Goal: Transaction & Acquisition: Download file/media

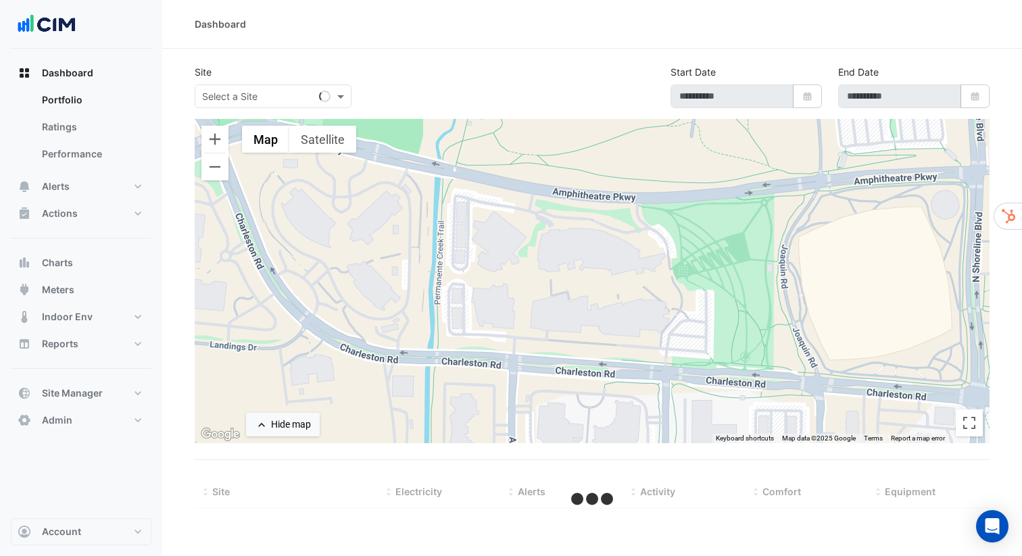
select select "***"
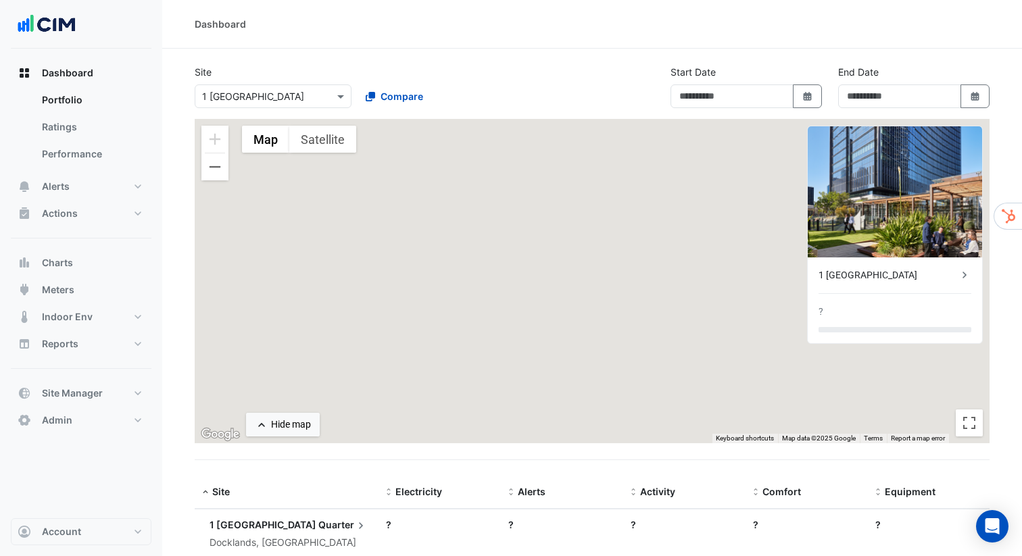
type input "**********"
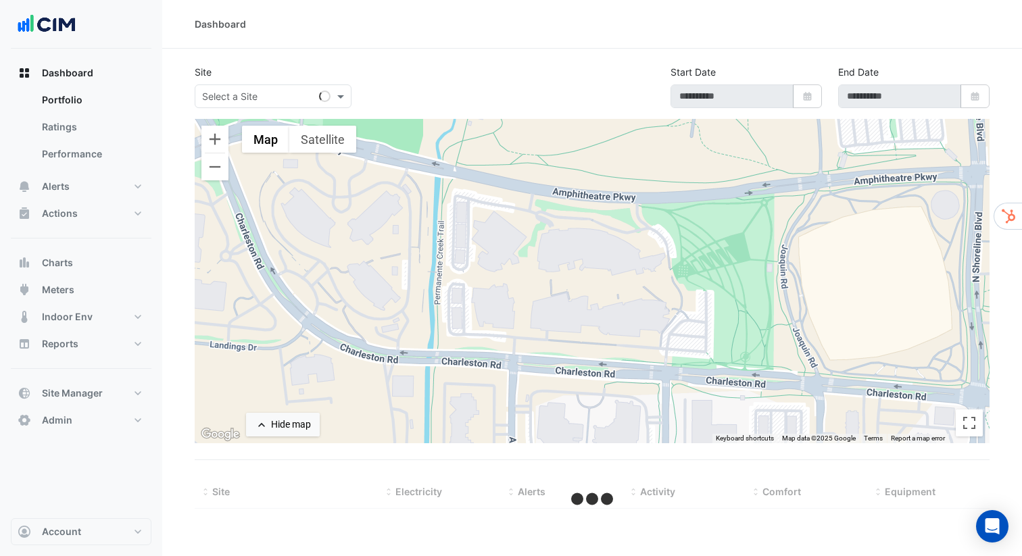
select select "***"
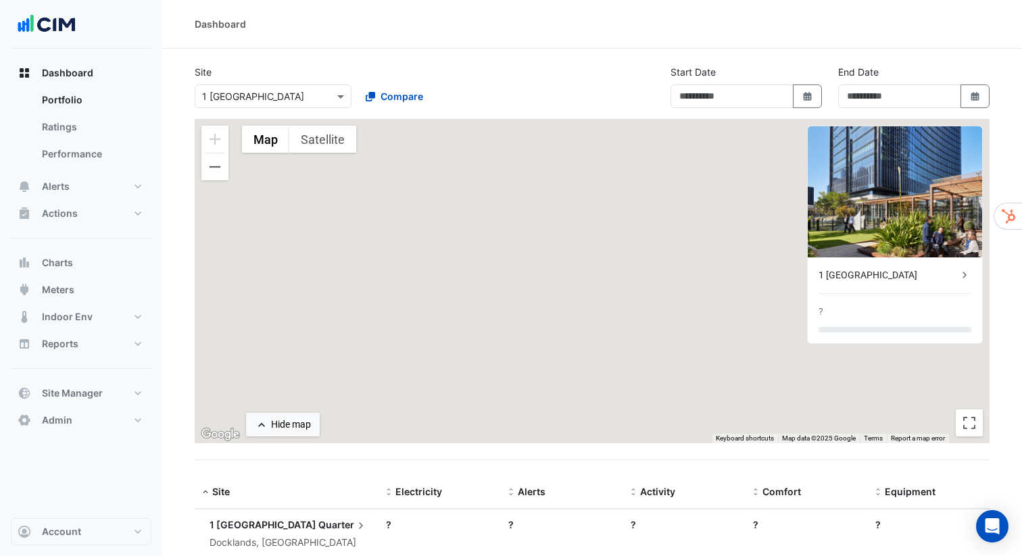
type input "**********"
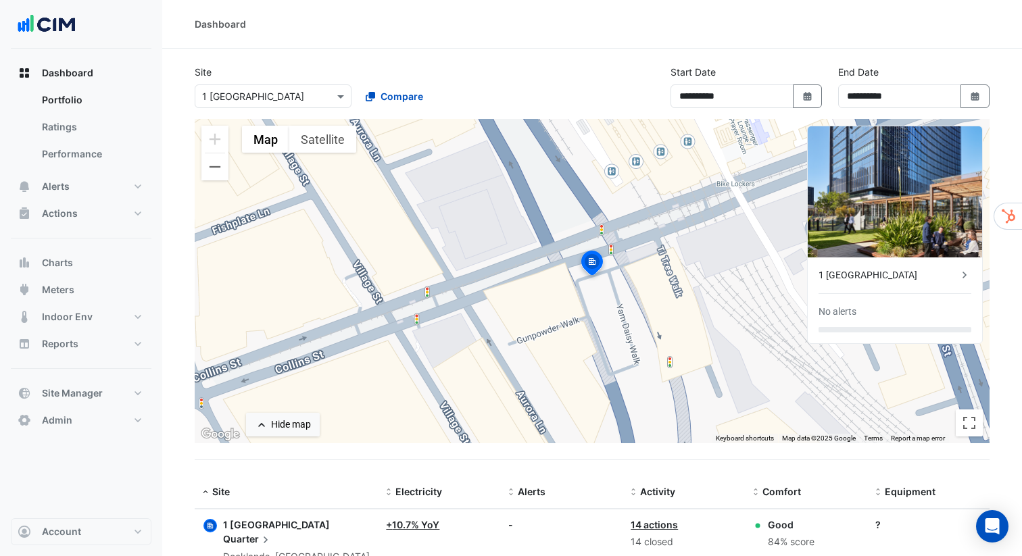
click at [552, 26] on div "Dashboard" at bounding box center [592, 24] width 795 height 14
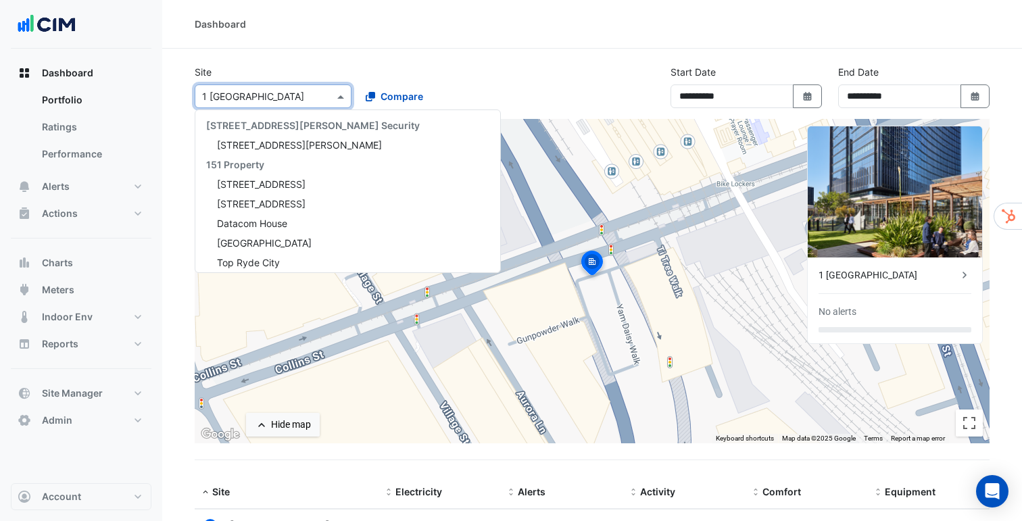
scroll to position [1162, 0]
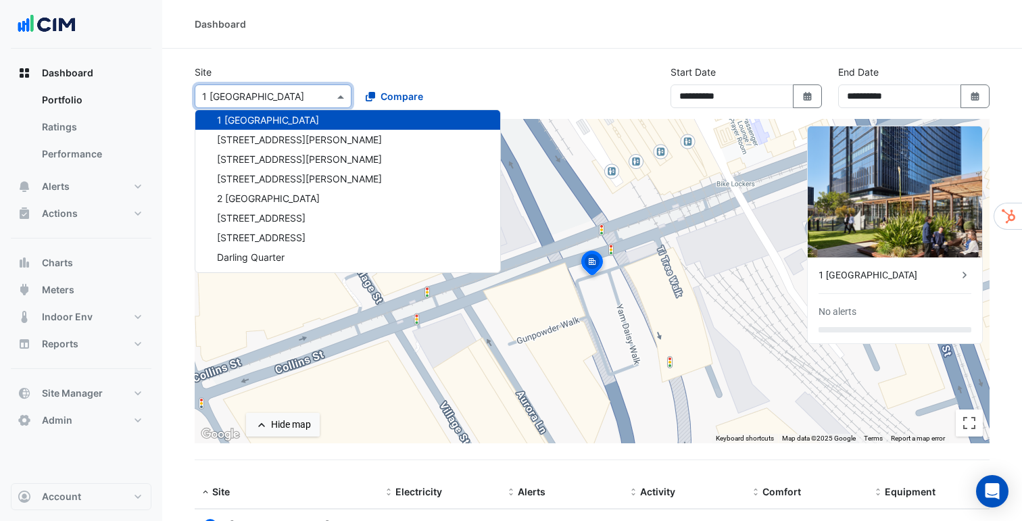
click at [309, 96] on input "text" at bounding box center [259, 97] width 115 height 14
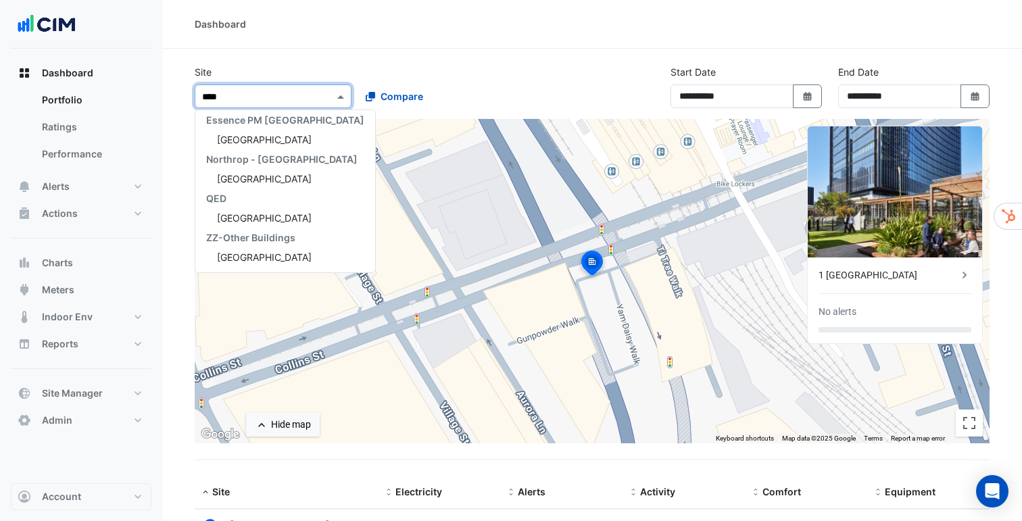
scroll to position [201, 0]
type input "*****"
click at [273, 180] on span "[GEOGRAPHIC_DATA]" at bounding box center [264, 178] width 95 height 11
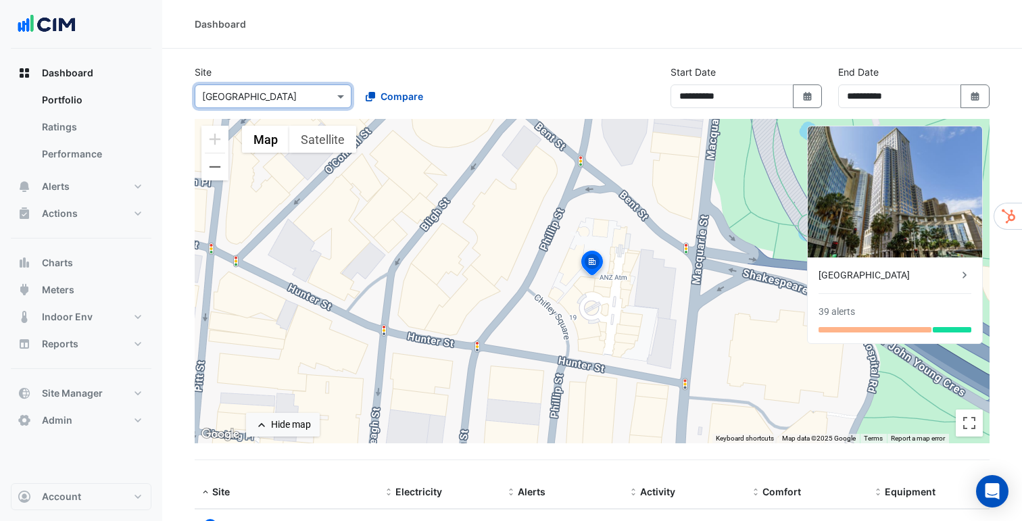
click at [840, 275] on div "[GEOGRAPHIC_DATA]" at bounding box center [888, 275] width 139 height 14
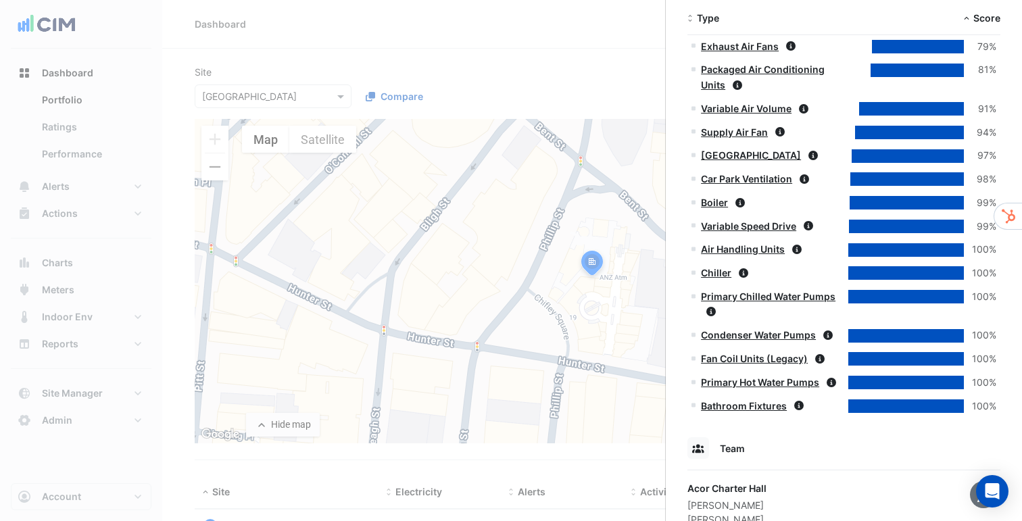
scroll to position [1406, 0]
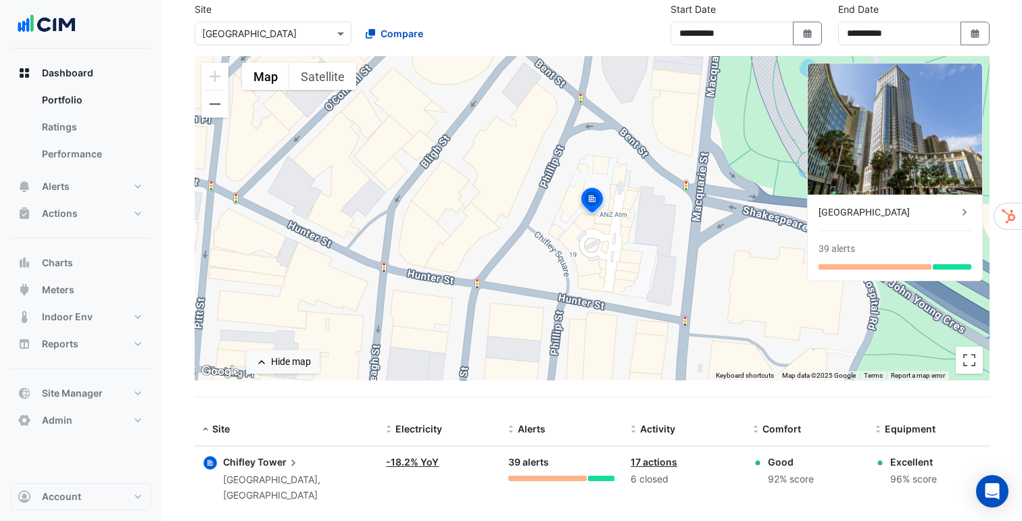
scroll to position [74, 0]
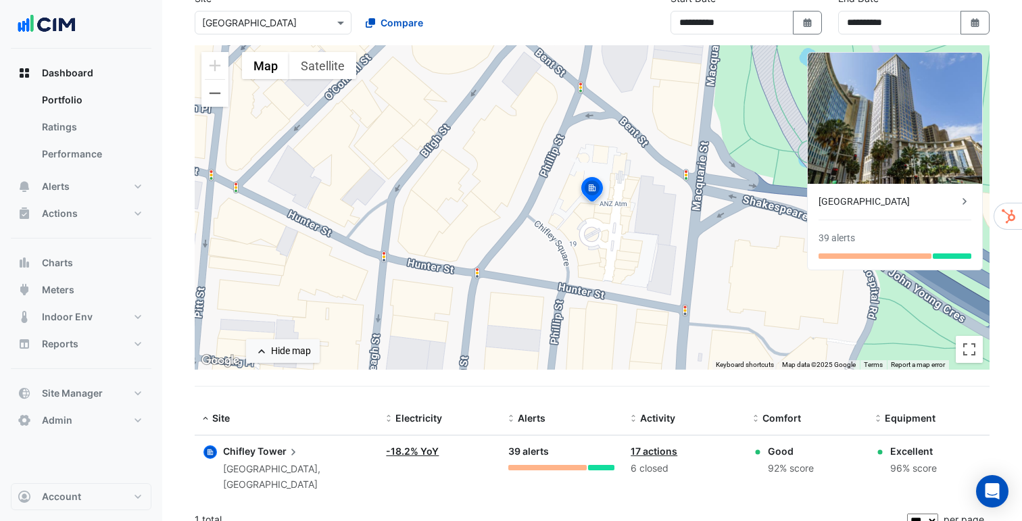
click at [405, 452] on link "-18.2% YoY" at bounding box center [412, 451] width 53 height 11
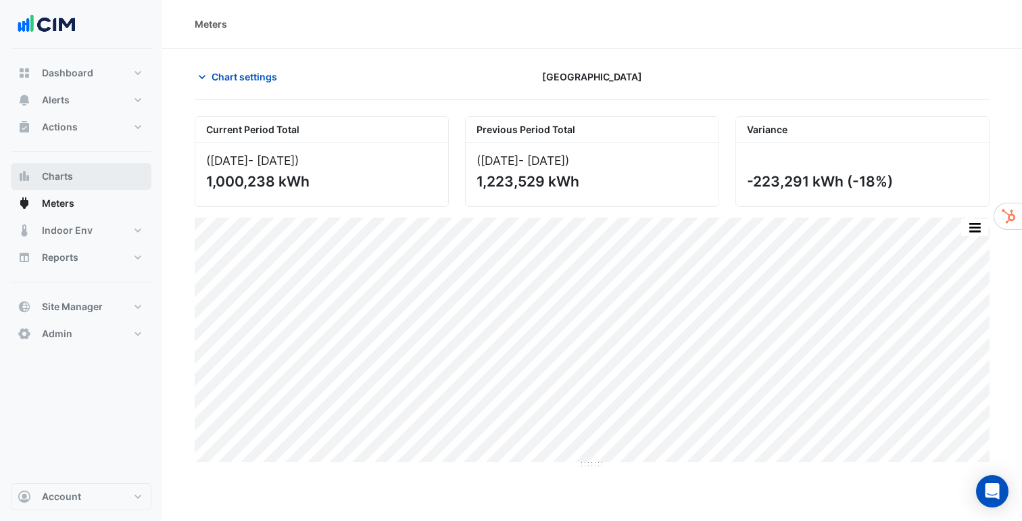
click at [85, 179] on button "Charts" at bounding box center [81, 176] width 141 height 27
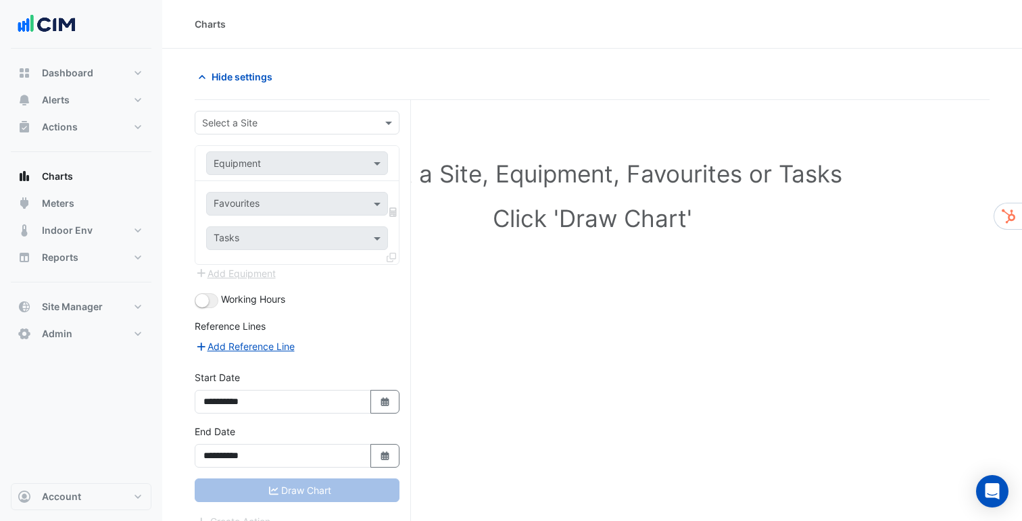
click at [262, 120] on input "text" at bounding box center [283, 123] width 163 height 14
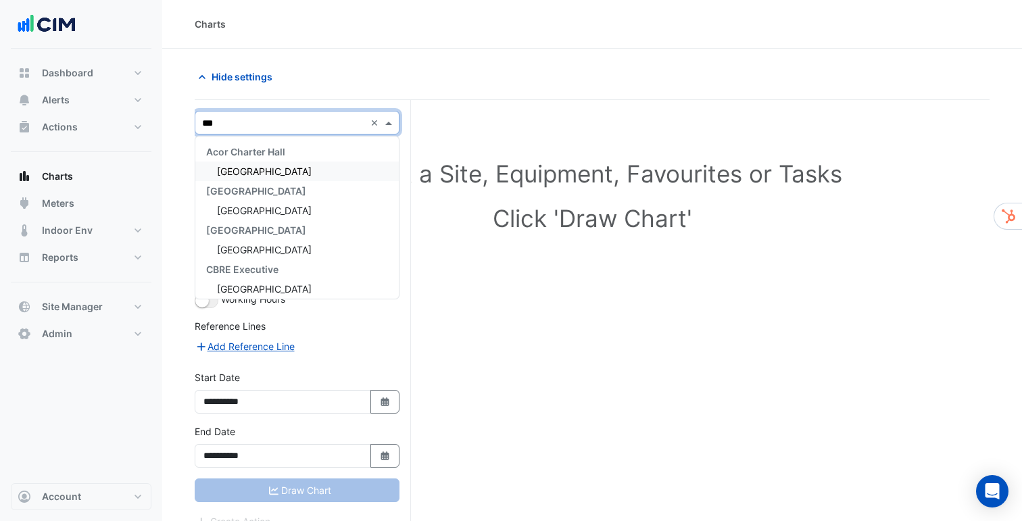
type input "****"
click at [294, 170] on div "[GEOGRAPHIC_DATA]" at bounding box center [297, 172] width 204 height 20
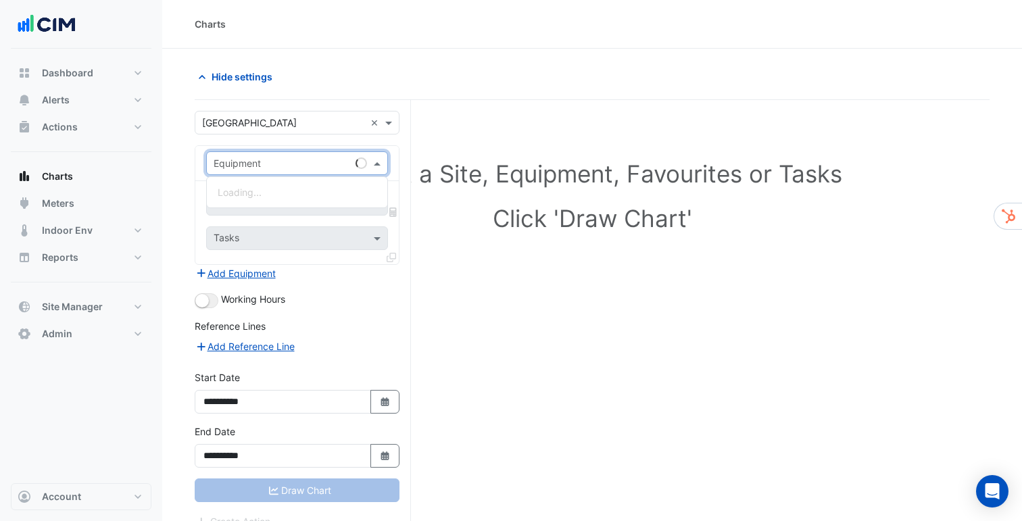
click at [283, 165] on input "text" at bounding box center [284, 164] width 140 height 14
type input "***"
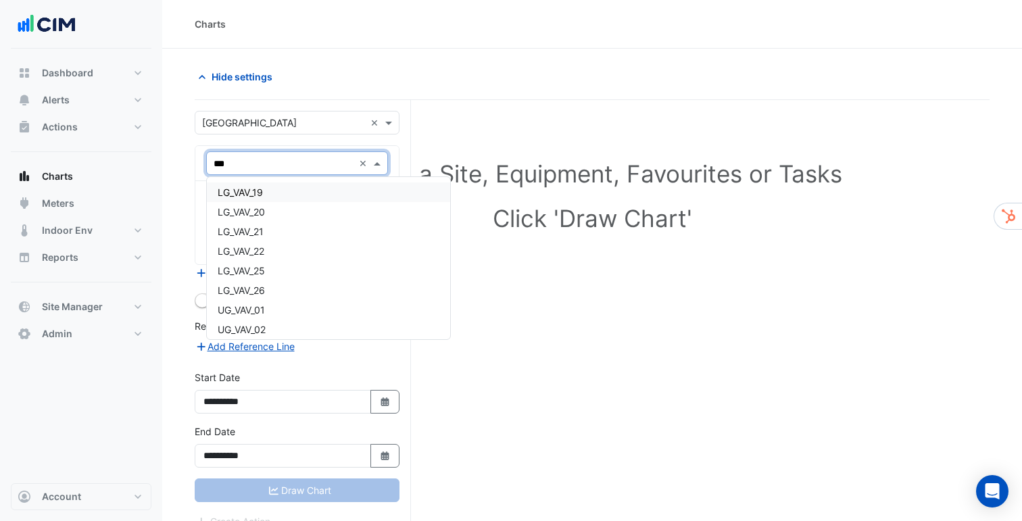
click at [259, 191] on span "LG_VAV_19" at bounding box center [240, 192] width 45 height 11
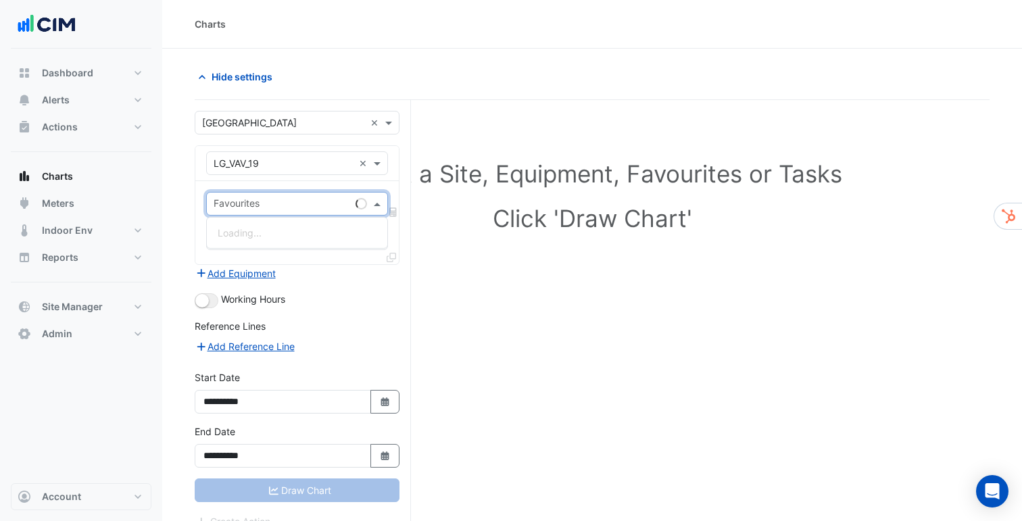
click at [260, 201] on input "text" at bounding box center [282, 205] width 137 height 14
type input "****"
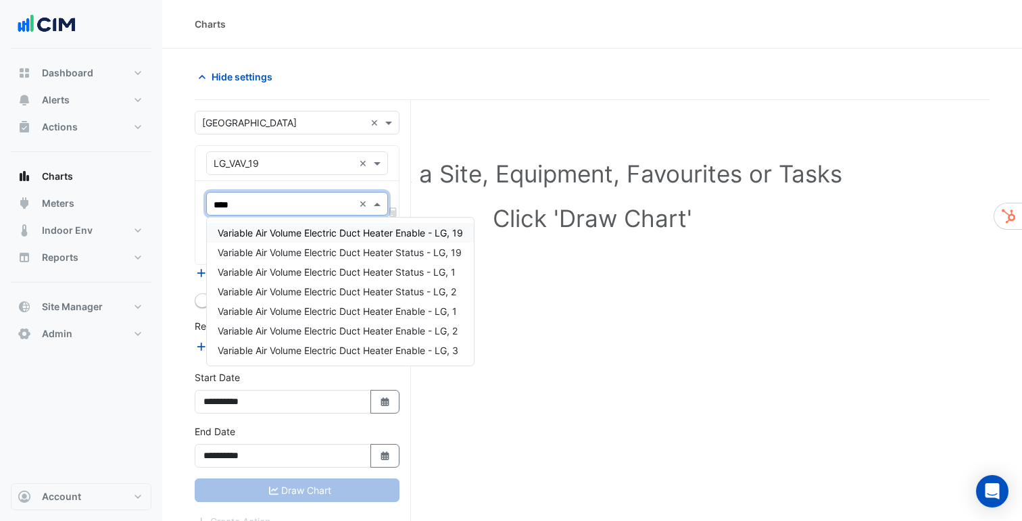
click at [245, 231] on span "Variable Air Volume Electric Duct Heater Enable - LG, 19" at bounding box center [340, 232] width 245 height 11
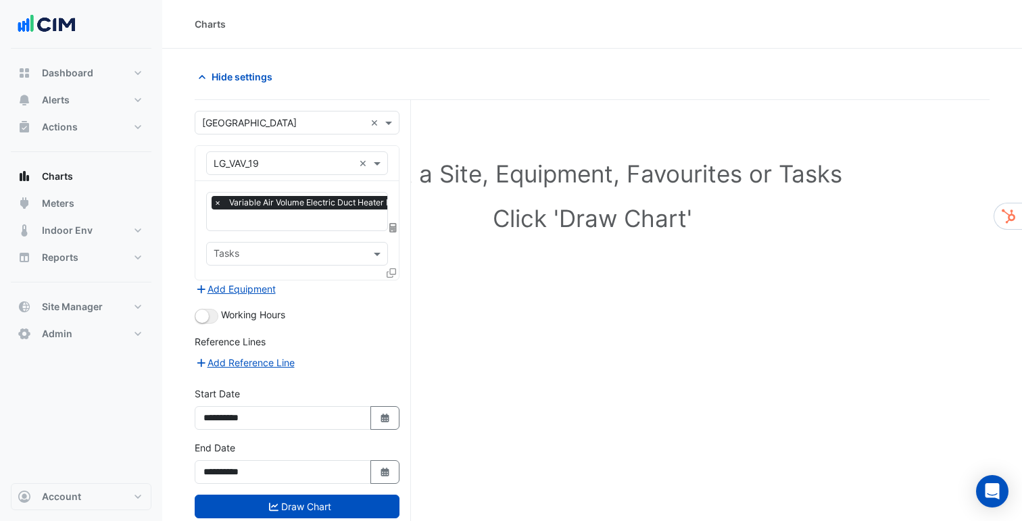
click at [393, 270] on icon at bounding box center [391, 272] width 9 height 9
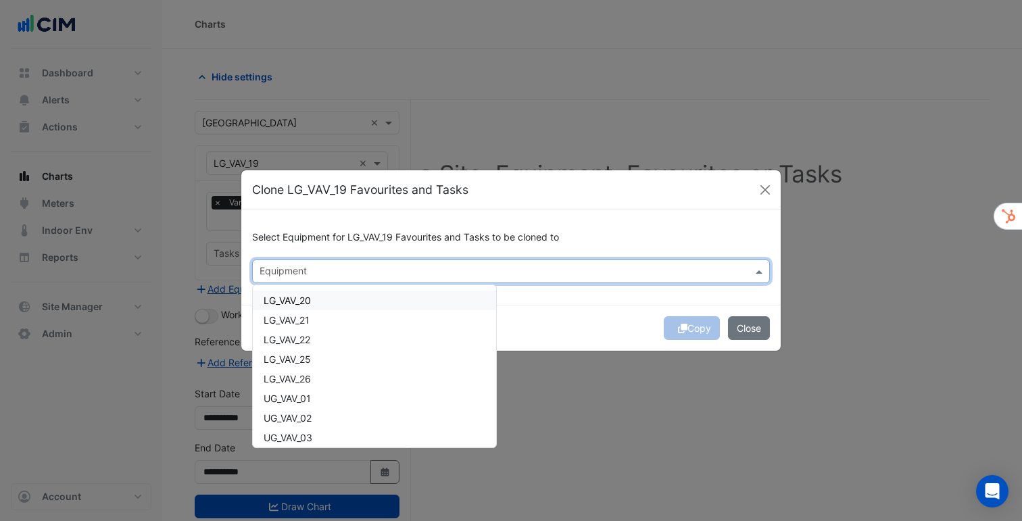
click at [399, 274] on input "text" at bounding box center [503, 273] width 487 height 14
click at [325, 337] on div "LG_VAV_22" at bounding box center [374, 340] width 243 height 20
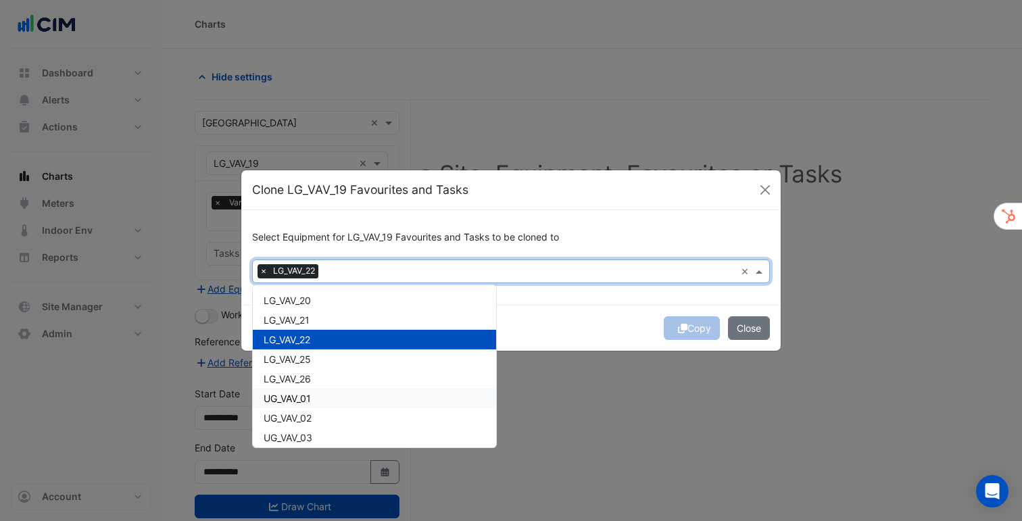
click at [317, 404] on div "UG_VAV_01" at bounding box center [374, 399] width 243 height 20
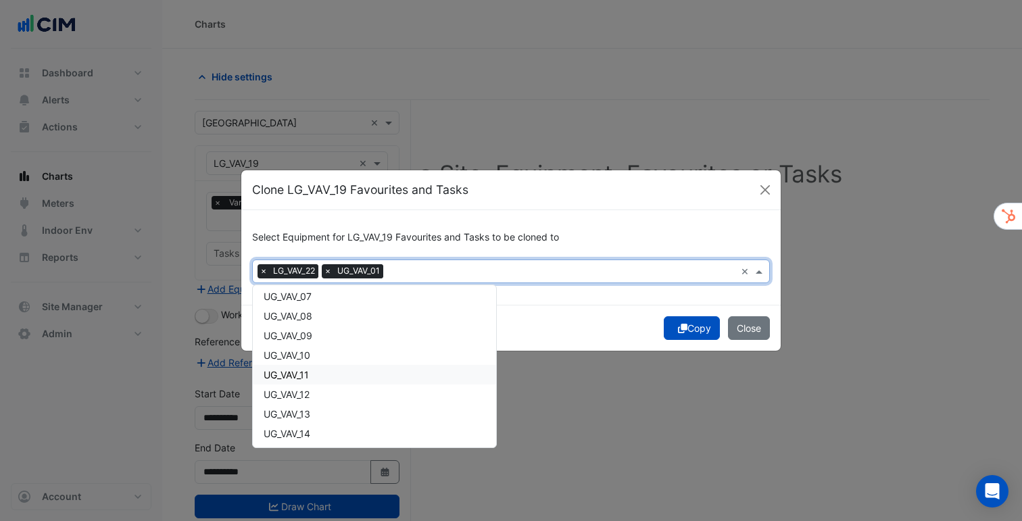
click at [289, 369] on span "UG_VAV_11" at bounding box center [286, 374] width 45 height 11
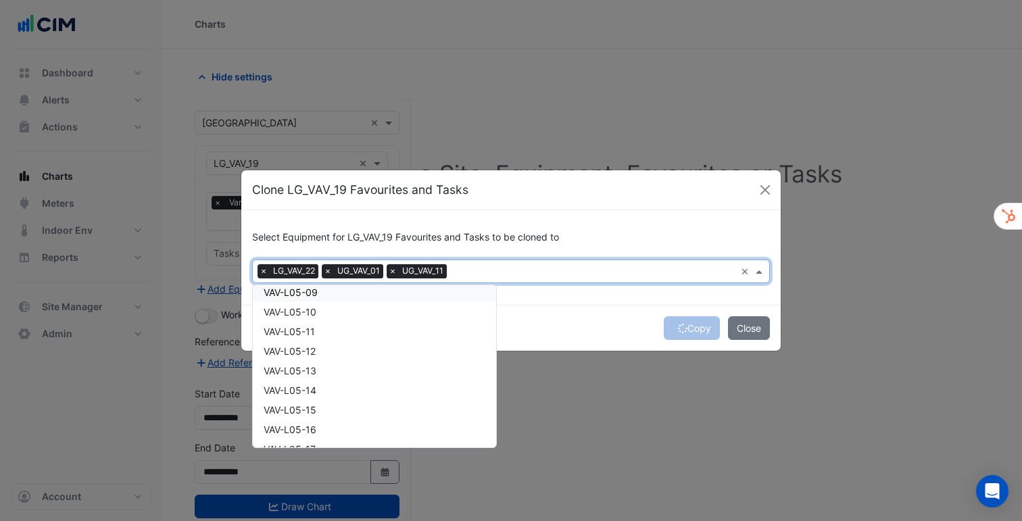
scroll to position [3191, 0]
click at [289, 369] on span "VAV-L05-13" at bounding box center [290, 363] width 53 height 11
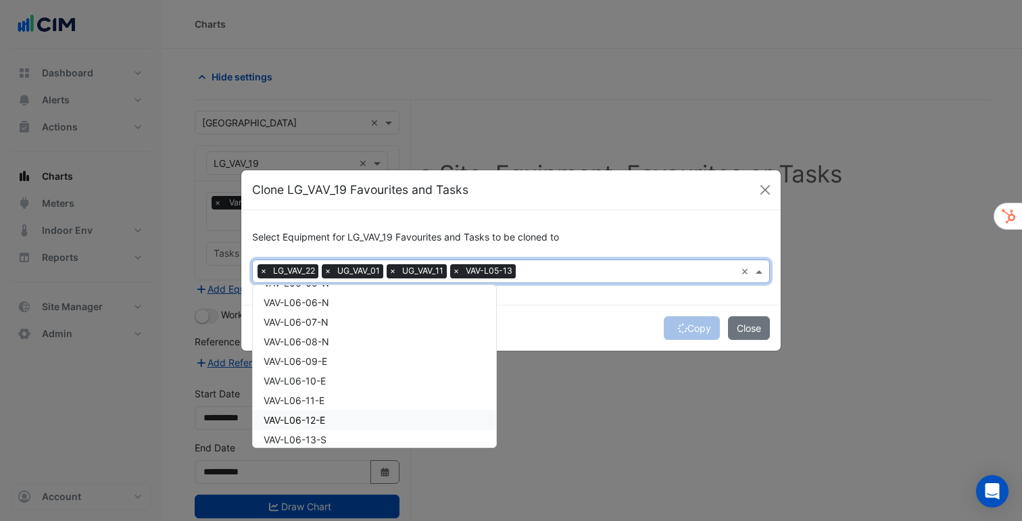
scroll to position [3633, 0]
click at [301, 365] on div "VAV-L06-12-E" at bounding box center [374, 373] width 243 height 20
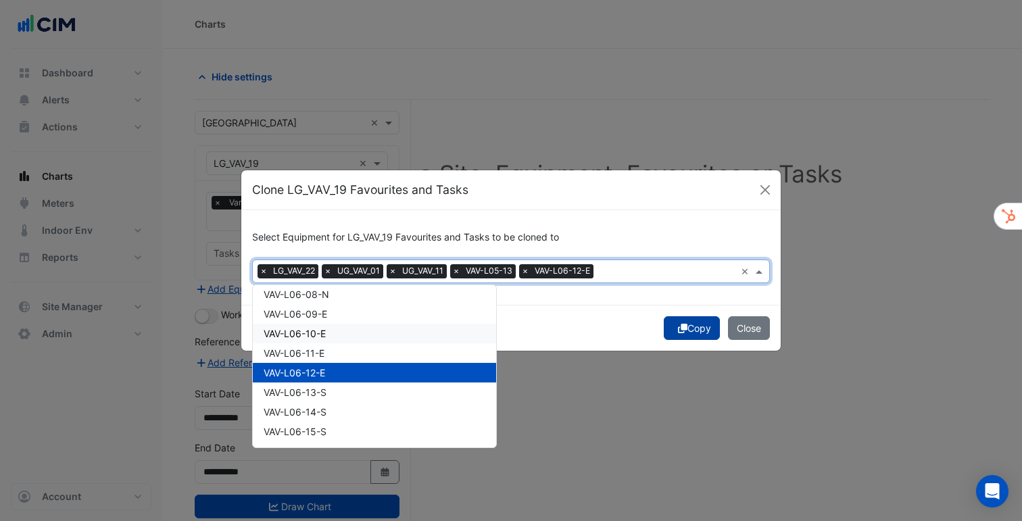
click at [692, 329] on button "Copy" at bounding box center [692, 328] width 56 height 24
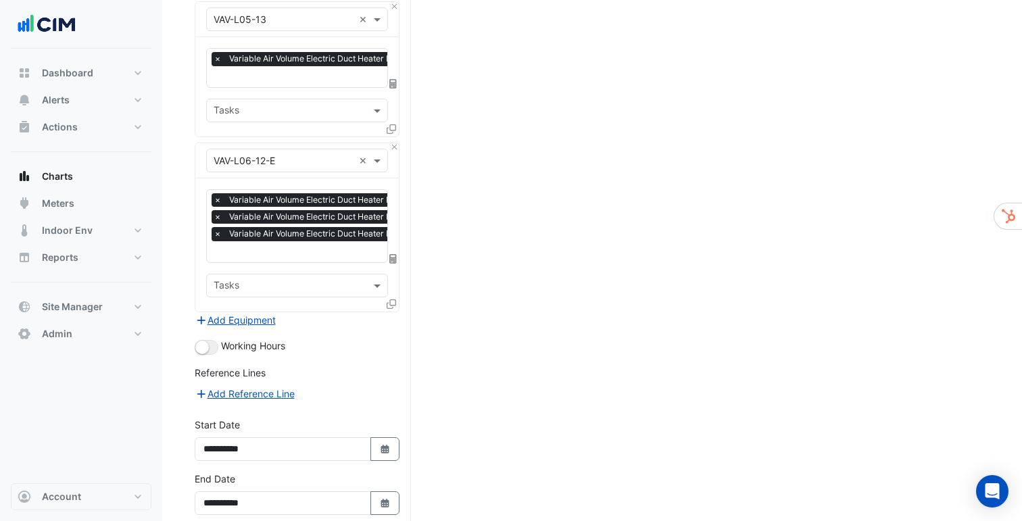
scroll to position [750, 0]
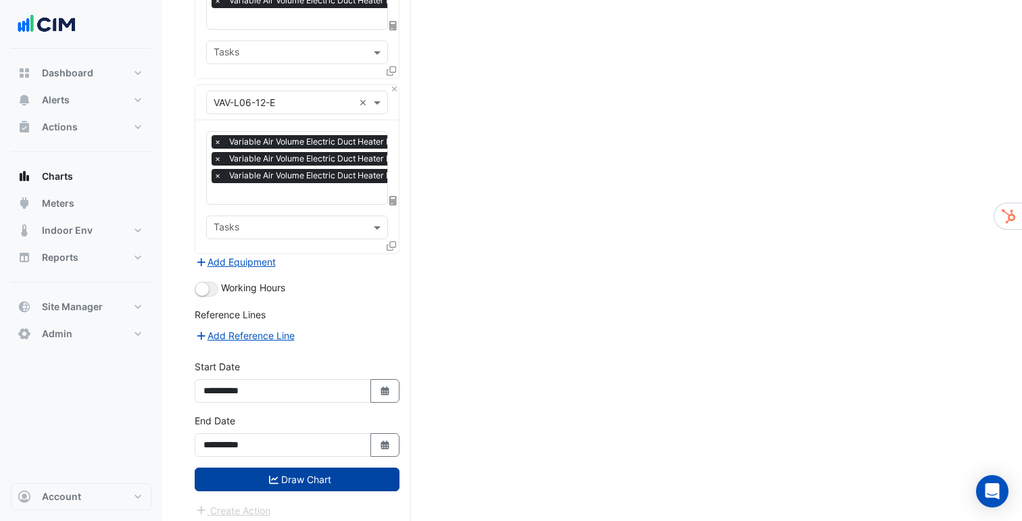
click at [212, 468] on button "Draw Chart" at bounding box center [297, 480] width 205 height 24
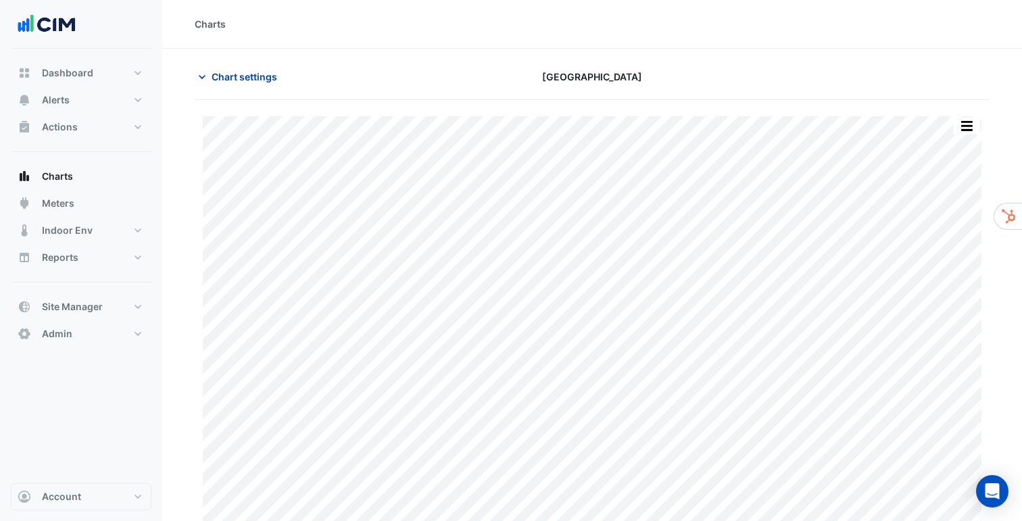
click at [236, 76] on span "Chart settings" at bounding box center [245, 77] width 66 height 14
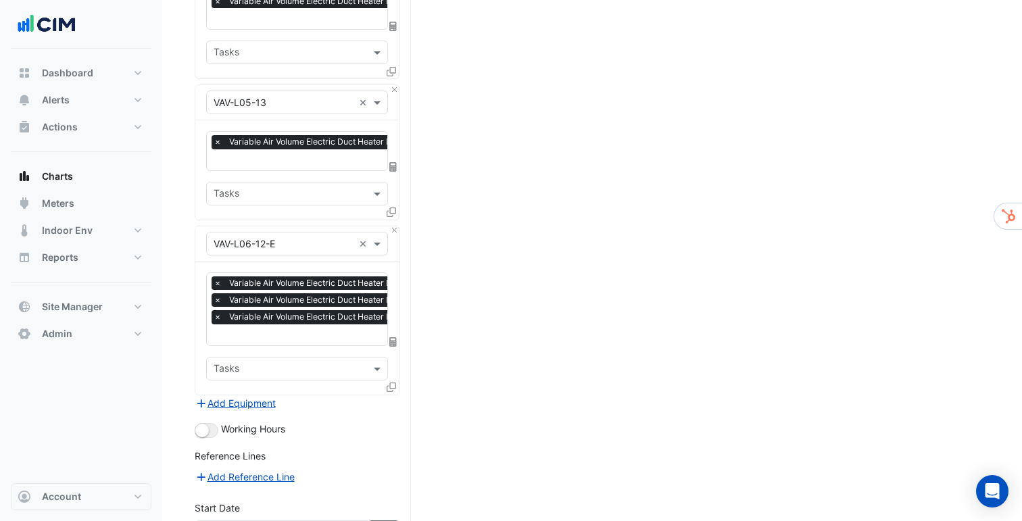
scroll to position [750, 0]
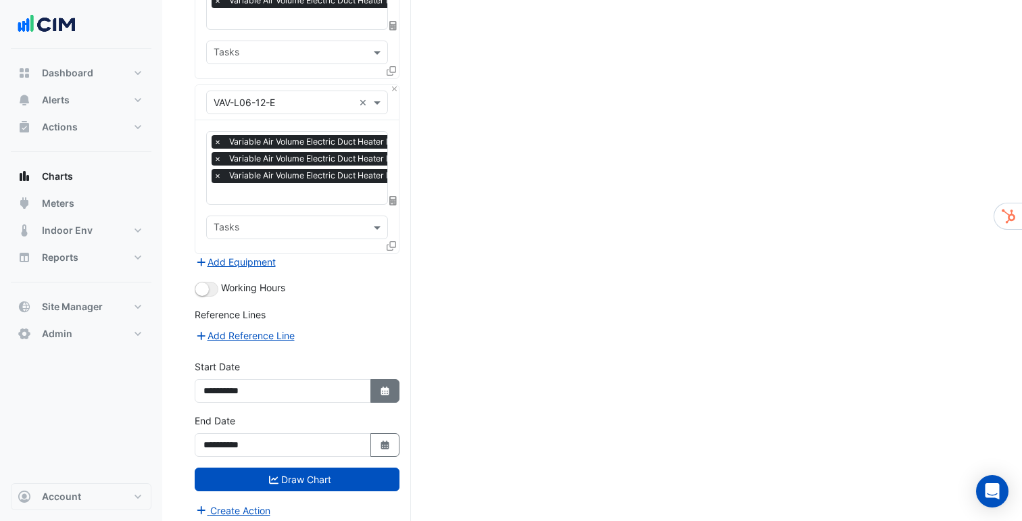
click at [389, 387] on icon "button" at bounding box center [385, 391] width 8 height 9
select select "*"
select select "****"
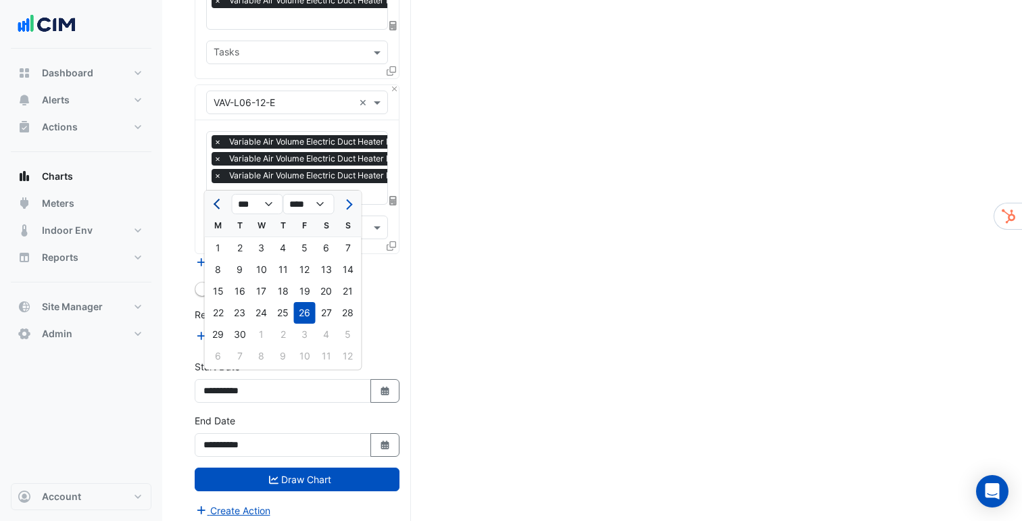
click at [218, 211] on button "Previous month" at bounding box center [218, 204] width 16 height 22
select select "*"
click at [239, 250] on div "1" at bounding box center [240, 248] width 22 height 22
type input "**********"
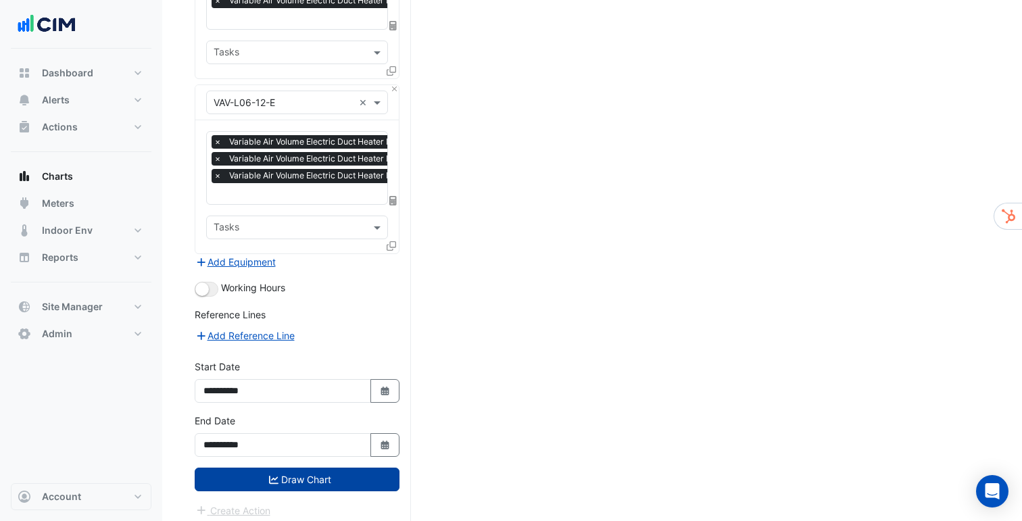
click at [213, 469] on button "Draw Chart" at bounding box center [297, 480] width 205 height 24
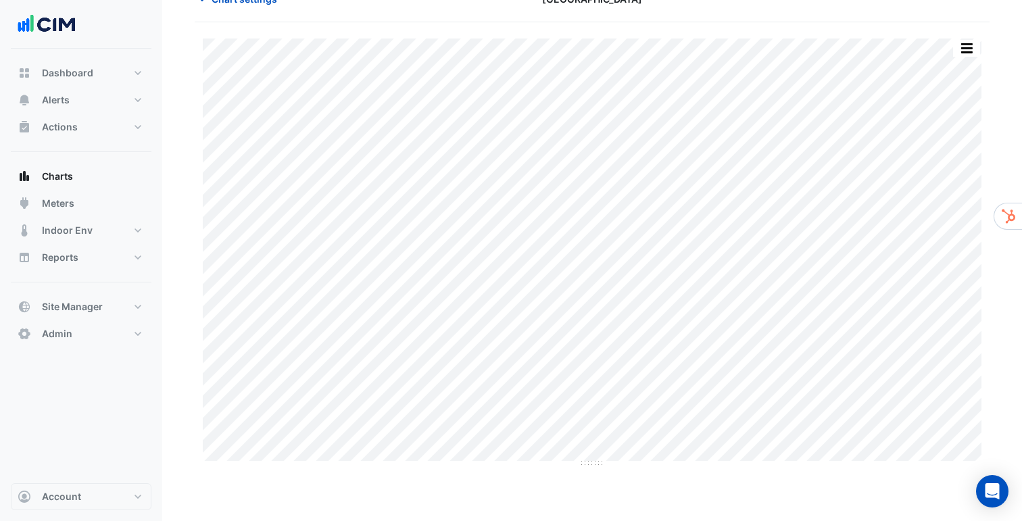
scroll to position [62, 0]
click at [77, 211] on button "Meters" at bounding box center [81, 203] width 141 height 27
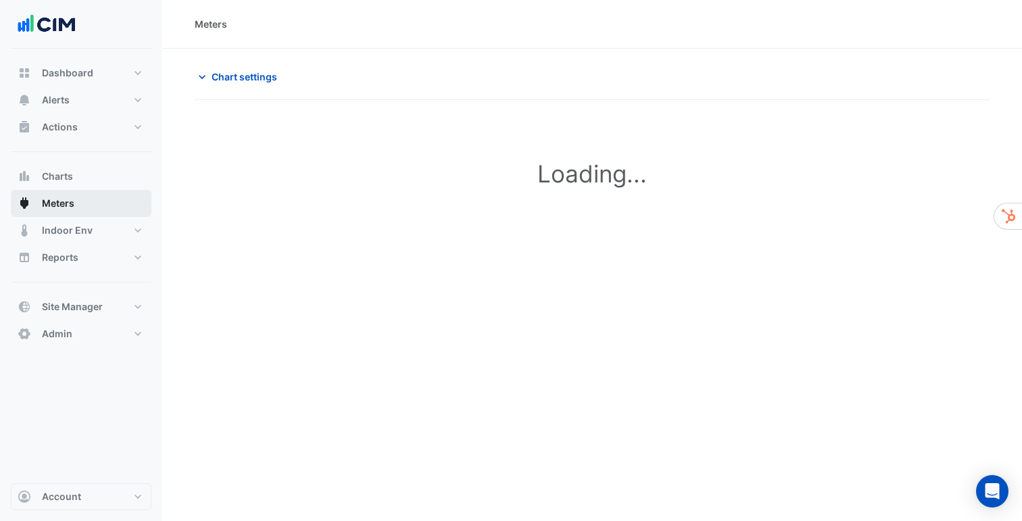
type input "**********"
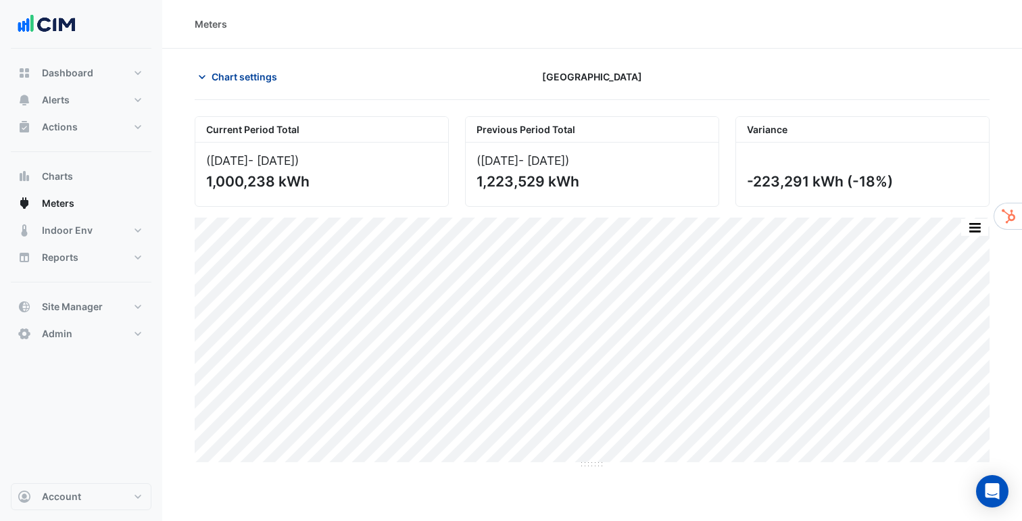
click at [232, 88] on button "Chart settings" at bounding box center [240, 77] width 91 height 24
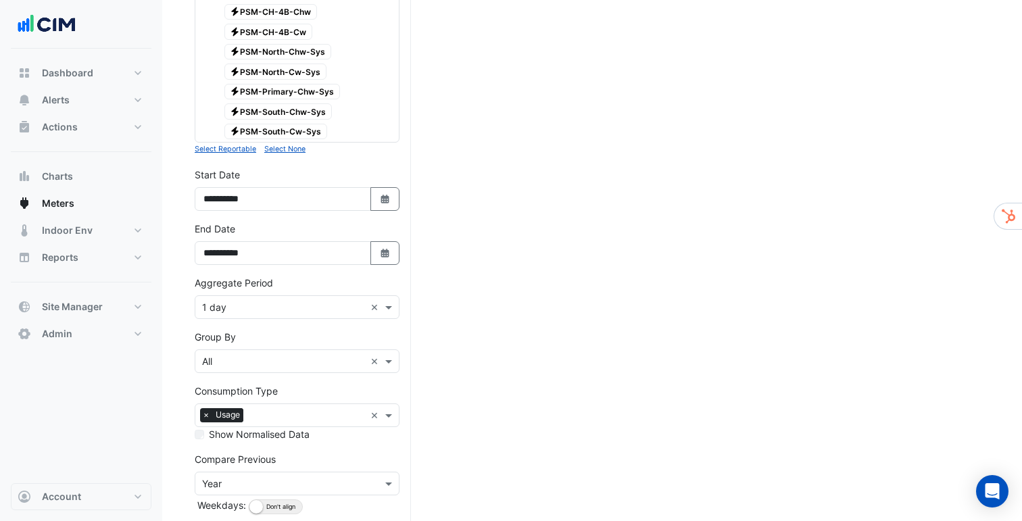
scroll to position [719, 0]
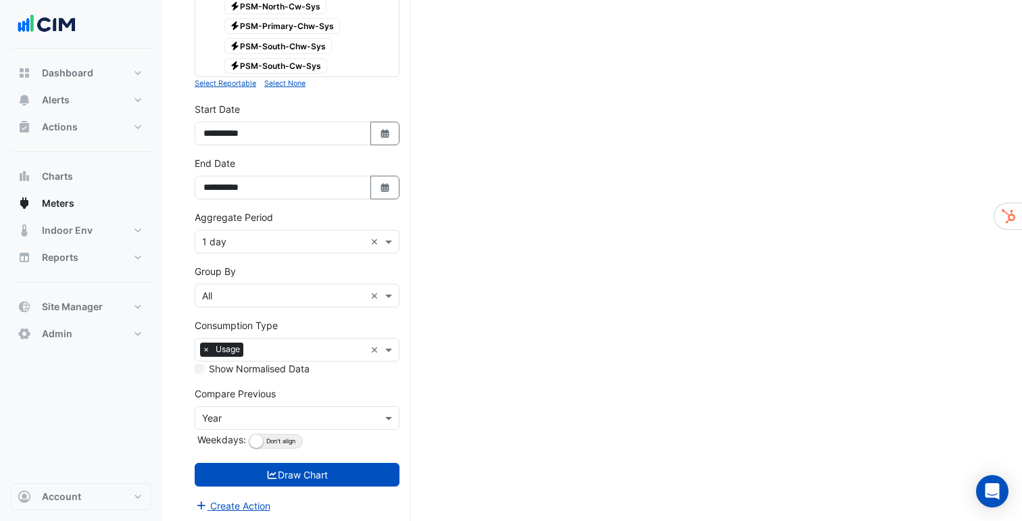
click at [247, 245] on input "text" at bounding box center [283, 242] width 163 height 14
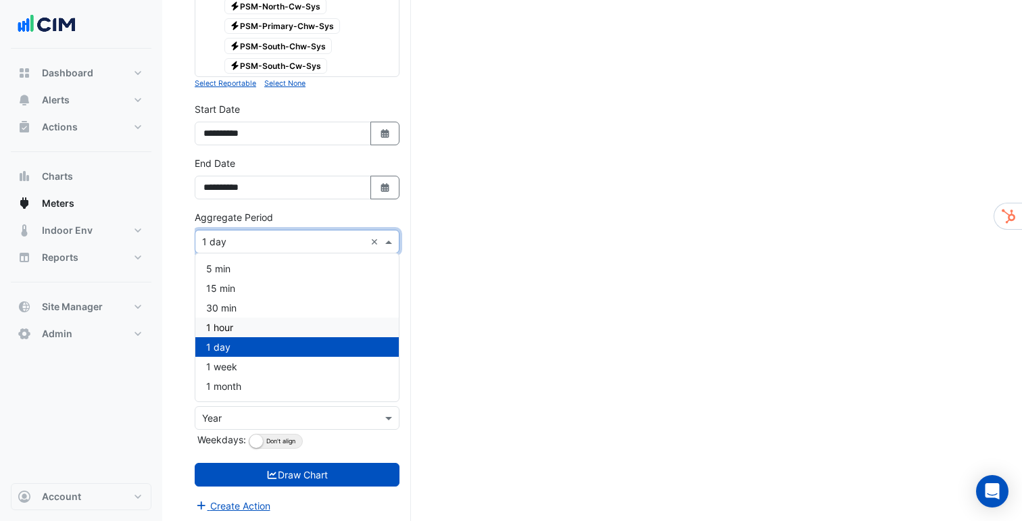
click at [234, 324] on div "1 hour" at bounding box center [297, 328] width 204 height 20
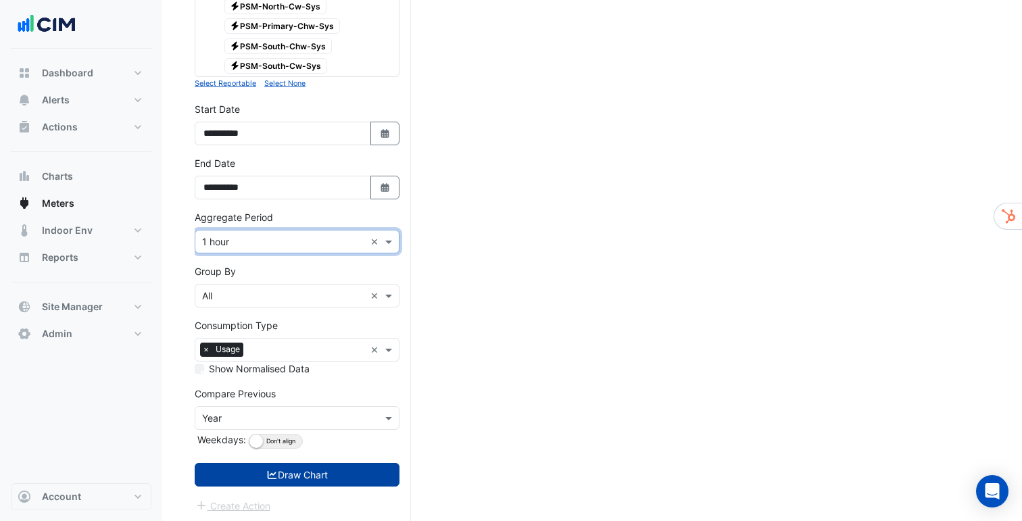
click at [222, 467] on button "Draw Chart" at bounding box center [297, 475] width 205 height 24
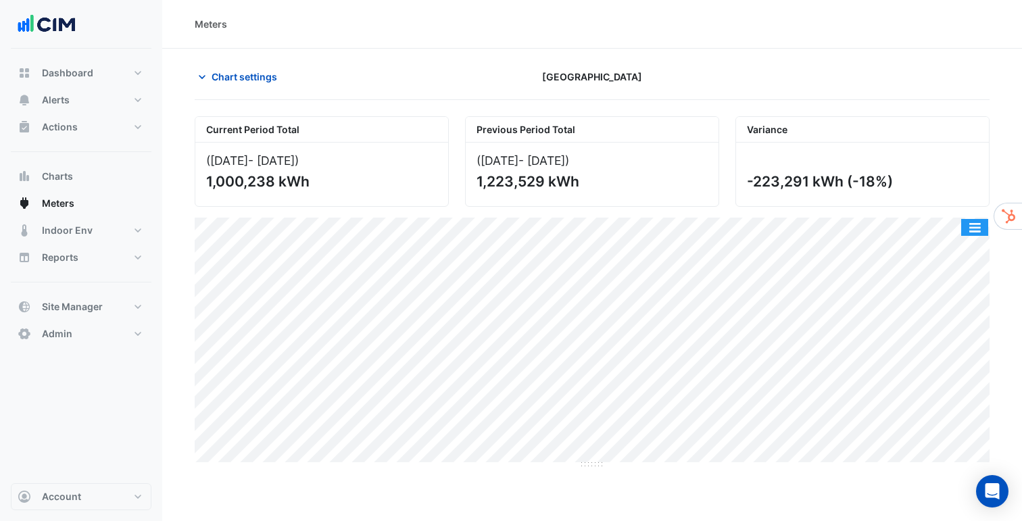
click at [977, 222] on button "button" at bounding box center [974, 227] width 27 height 17
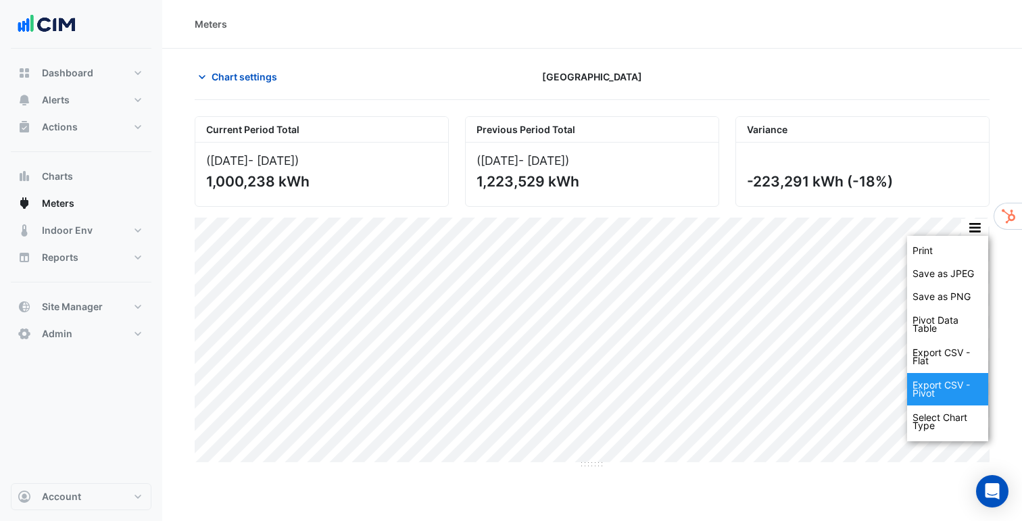
click at [953, 382] on div "Export CSV - Pivot" at bounding box center [947, 389] width 81 height 32
